Goal: Find specific page/section: Find specific page/section

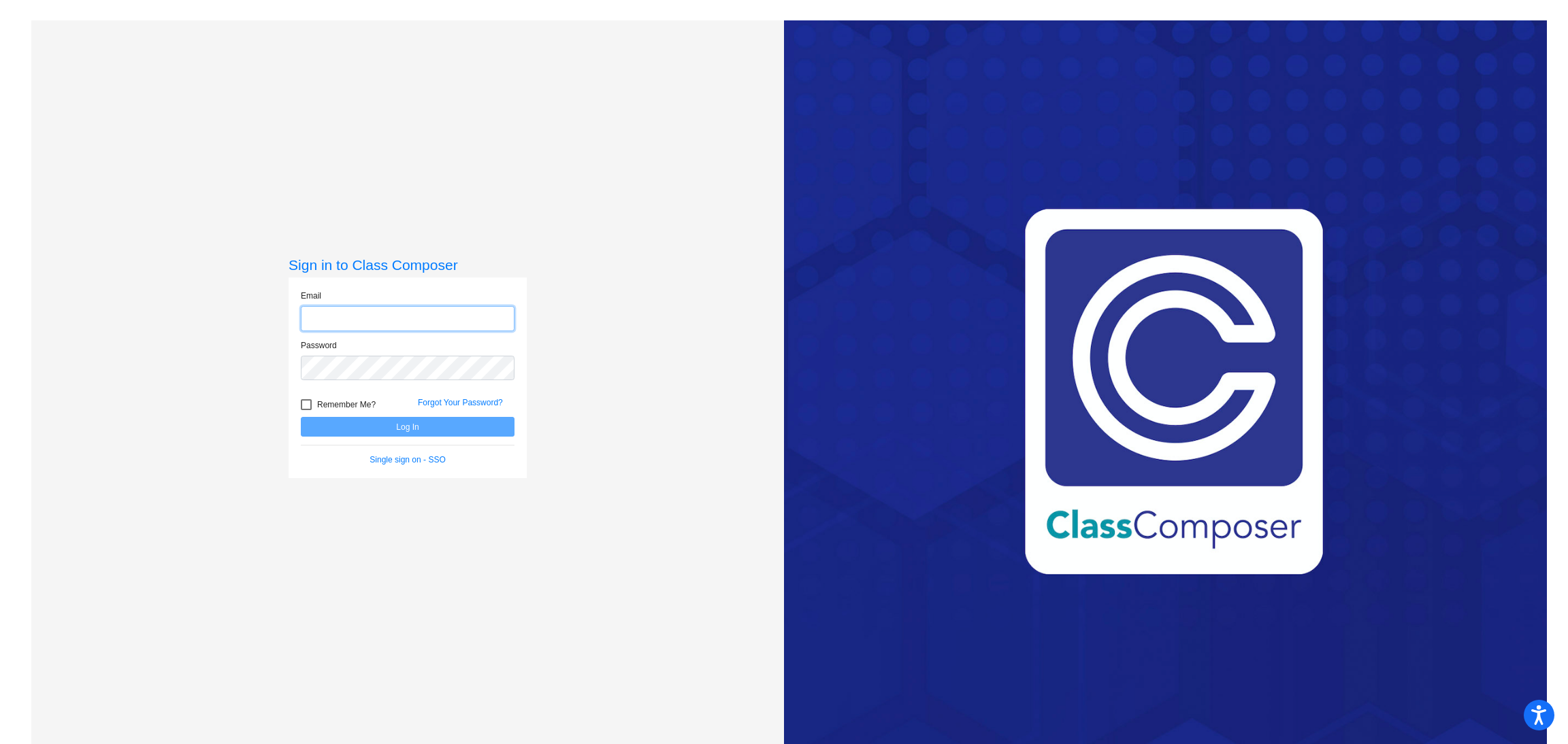
type input "[EMAIL_ADDRESS][DOMAIN_NAME]"
click at [393, 432] on button "Log In" at bounding box center [408, 426] width 213 height 19
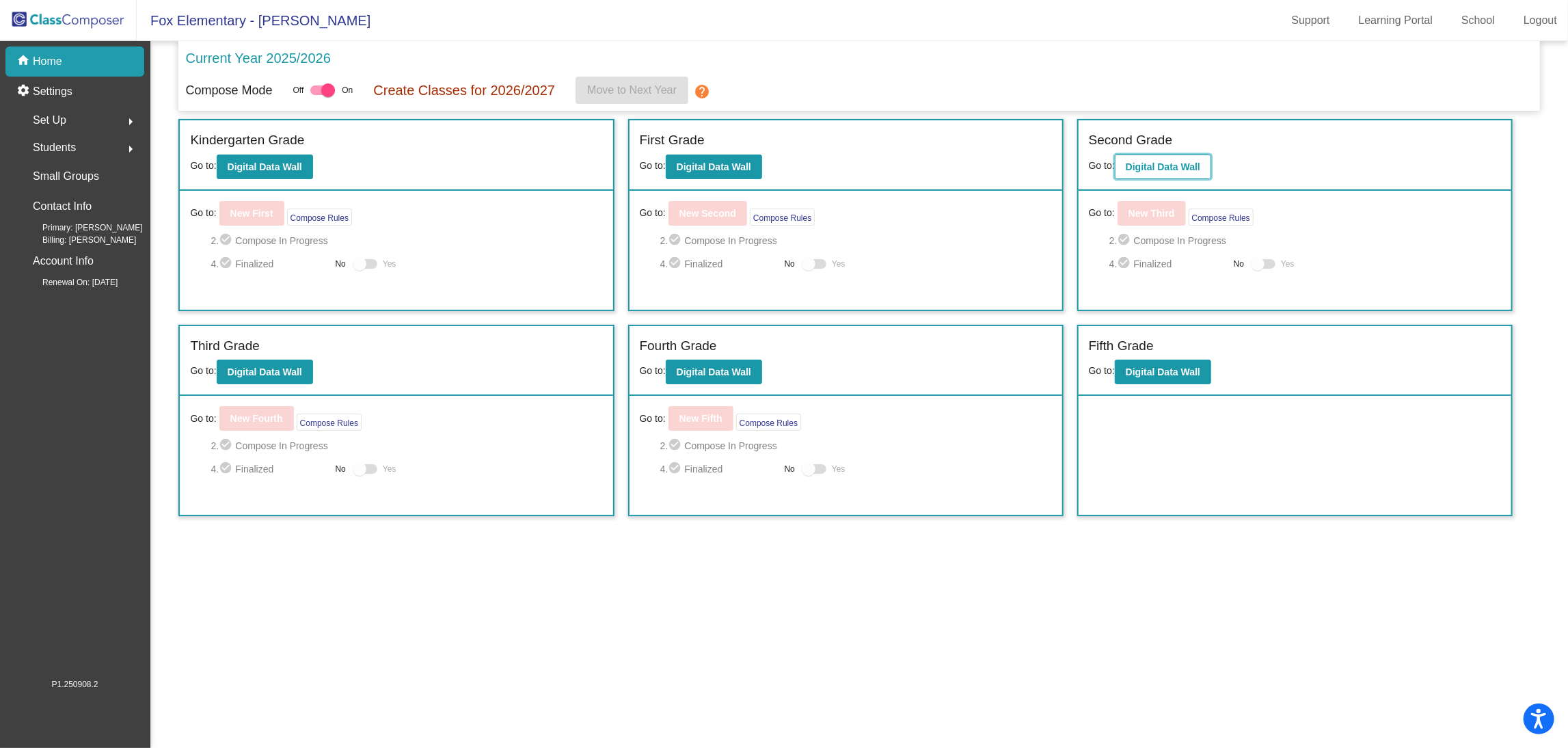
click at [1164, 162] on b "Digital Data Wall" at bounding box center [1163, 167] width 75 height 11
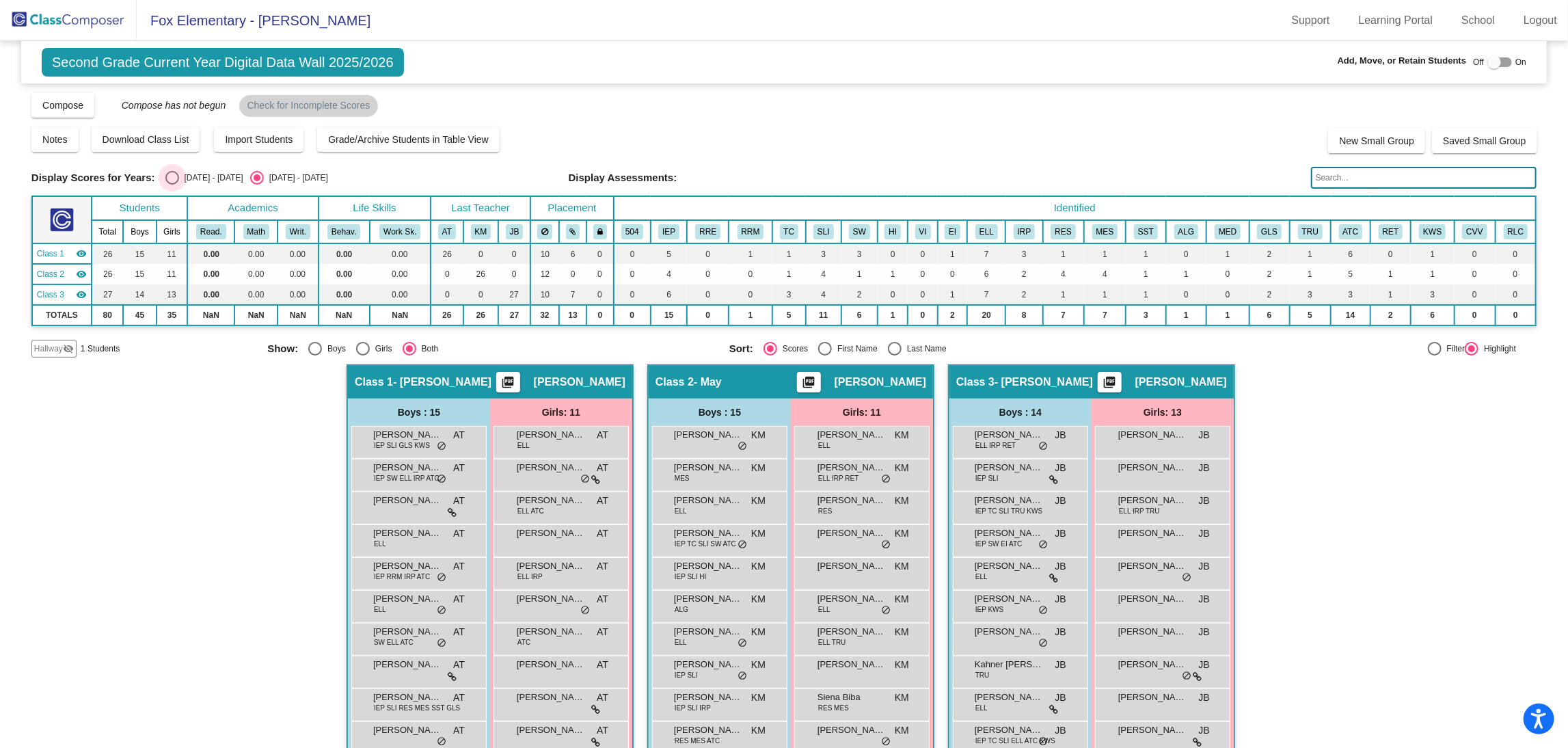
click at [191, 176] on div "[DATE] - [DATE]" at bounding box center [211, 178] width 64 height 12
click at [172, 185] on input "[DATE] - [DATE]" at bounding box center [172, 185] width 1 height 1
radio input "true"
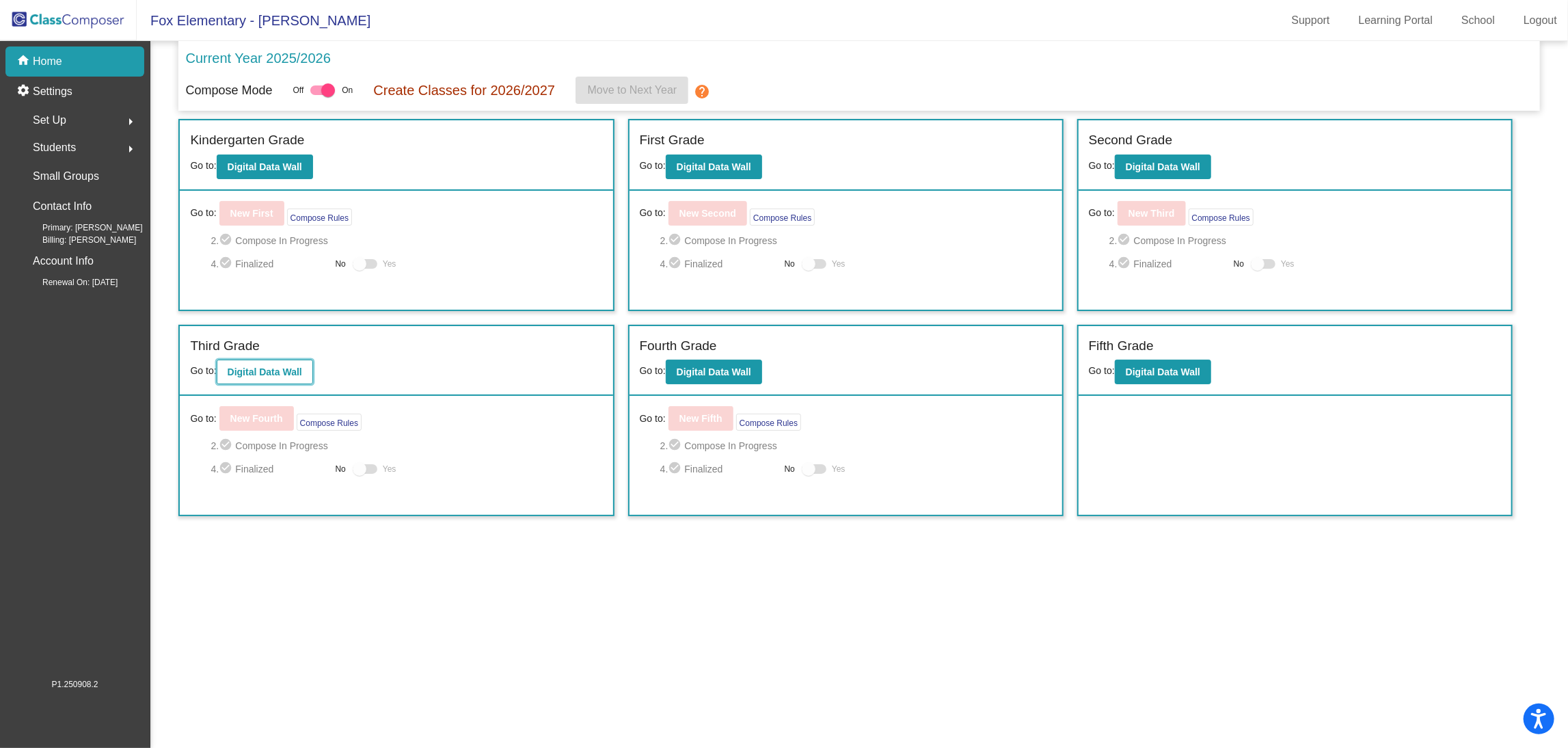
click at [280, 373] on b "Digital Data Wall" at bounding box center [264, 372] width 75 height 11
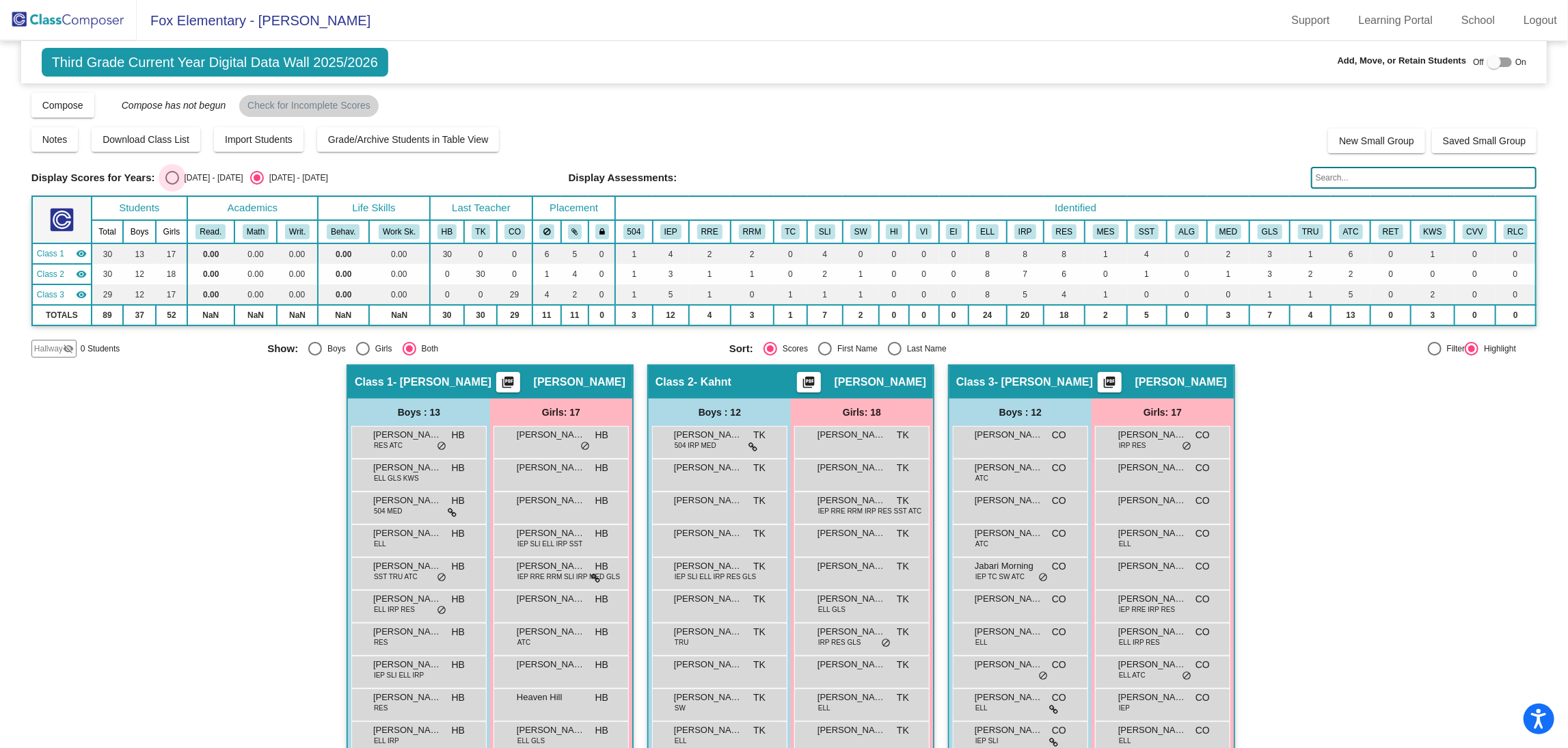
click at [192, 174] on div "[DATE] - [DATE]" at bounding box center [211, 178] width 64 height 12
click at [172, 185] on input "[DATE] - [DATE]" at bounding box center [172, 185] width 1 height 1
radio input "true"
